Goal: Task Accomplishment & Management: Manage account settings

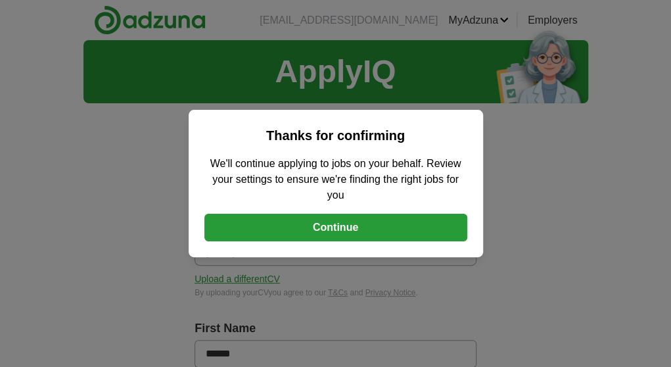
click at [341, 232] on button "Continue" at bounding box center [336, 228] width 263 height 28
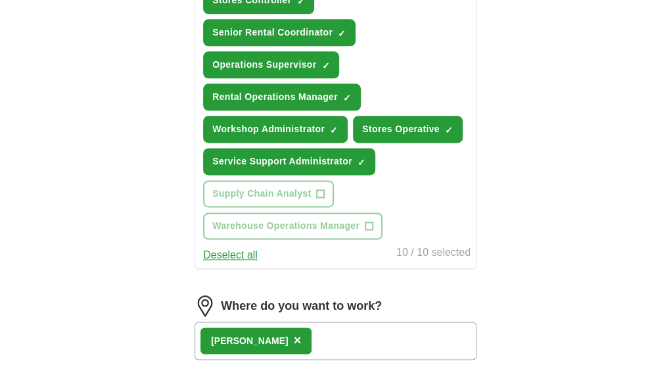
scroll to position [658, 0]
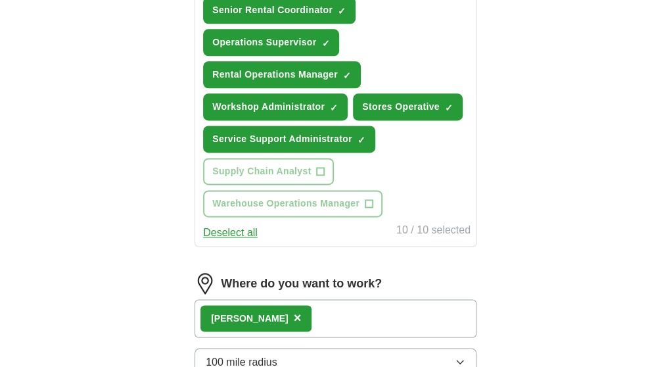
click at [261, 299] on div "[PERSON_NAME] ×" at bounding box center [336, 318] width 282 height 38
click at [238, 299] on div "[PERSON_NAME] ×" at bounding box center [336, 318] width 282 height 38
click at [235, 348] on button "100 mile radius" at bounding box center [336, 362] width 282 height 28
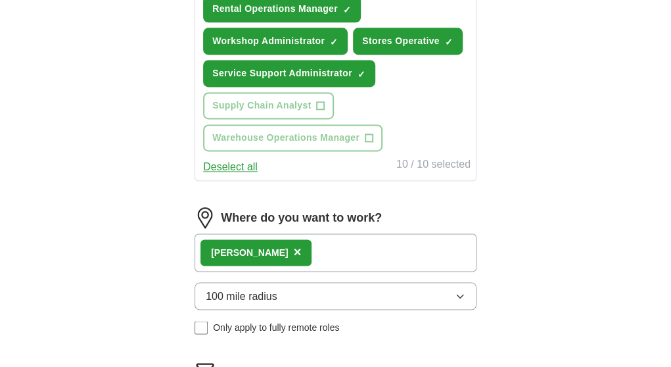
click at [274, 233] on div "[PERSON_NAME] ×" at bounding box center [336, 252] width 282 height 38
click at [231, 233] on div "[PERSON_NAME] ×" at bounding box center [336, 252] width 282 height 38
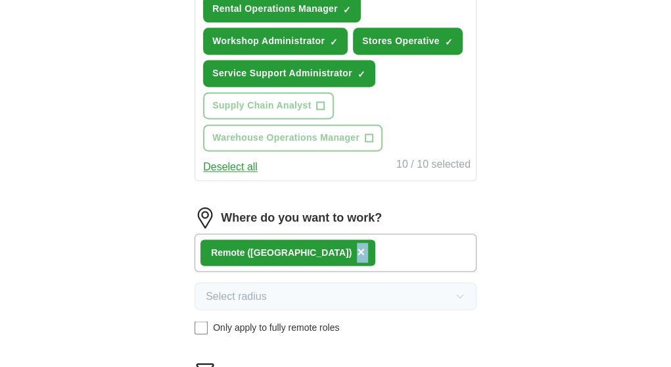
click at [255, 233] on div "Remote ([GEOGRAPHIC_DATA]) ×" at bounding box center [336, 252] width 282 height 38
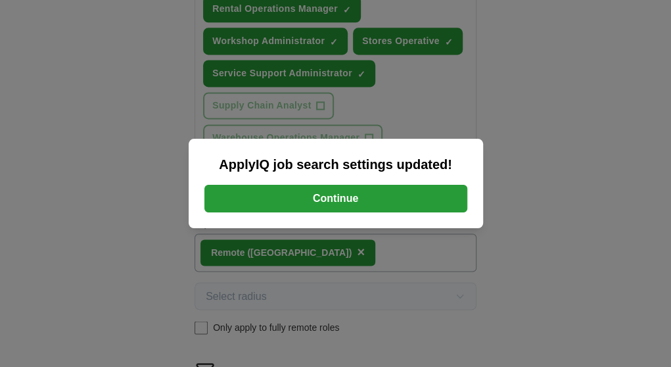
click at [321, 194] on button "Continue" at bounding box center [336, 199] width 263 height 28
